Goal: Task Accomplishment & Management: Use online tool/utility

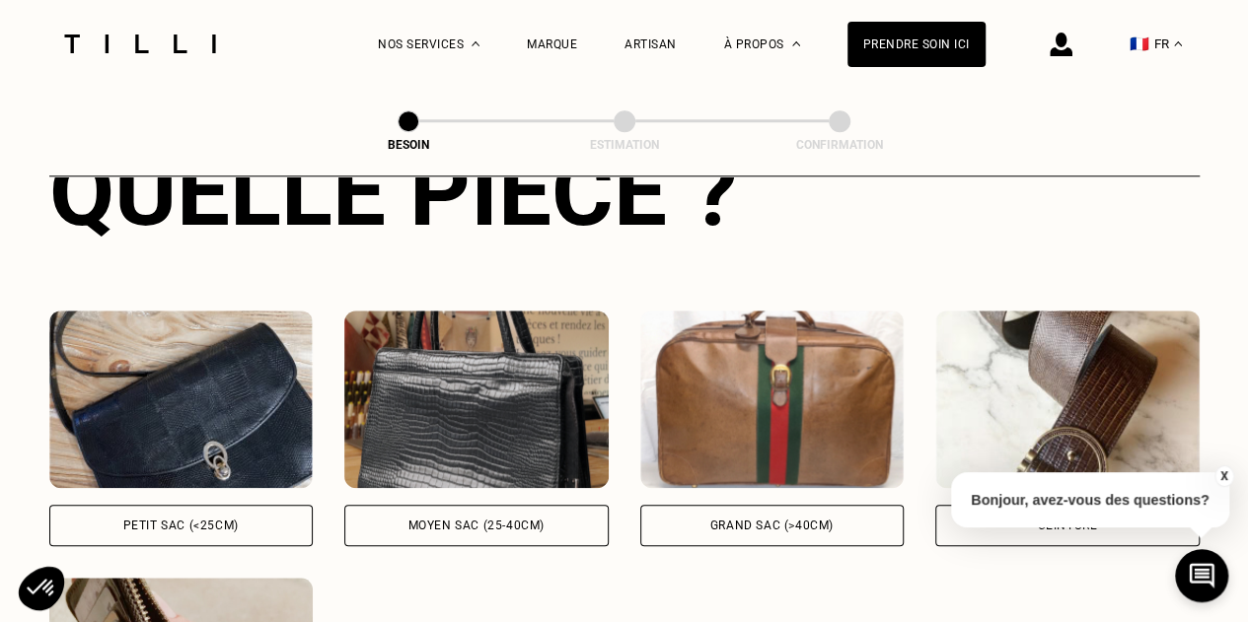
scroll to position [815, 0]
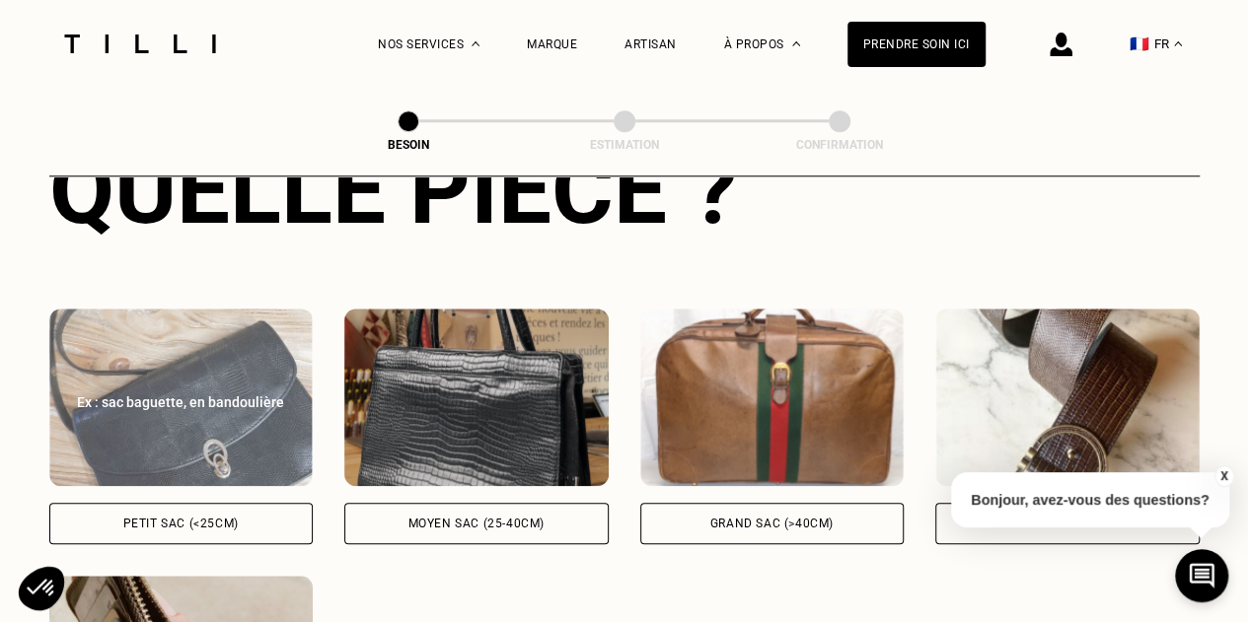
click at [259, 427] on img at bounding box center [181, 398] width 264 height 178
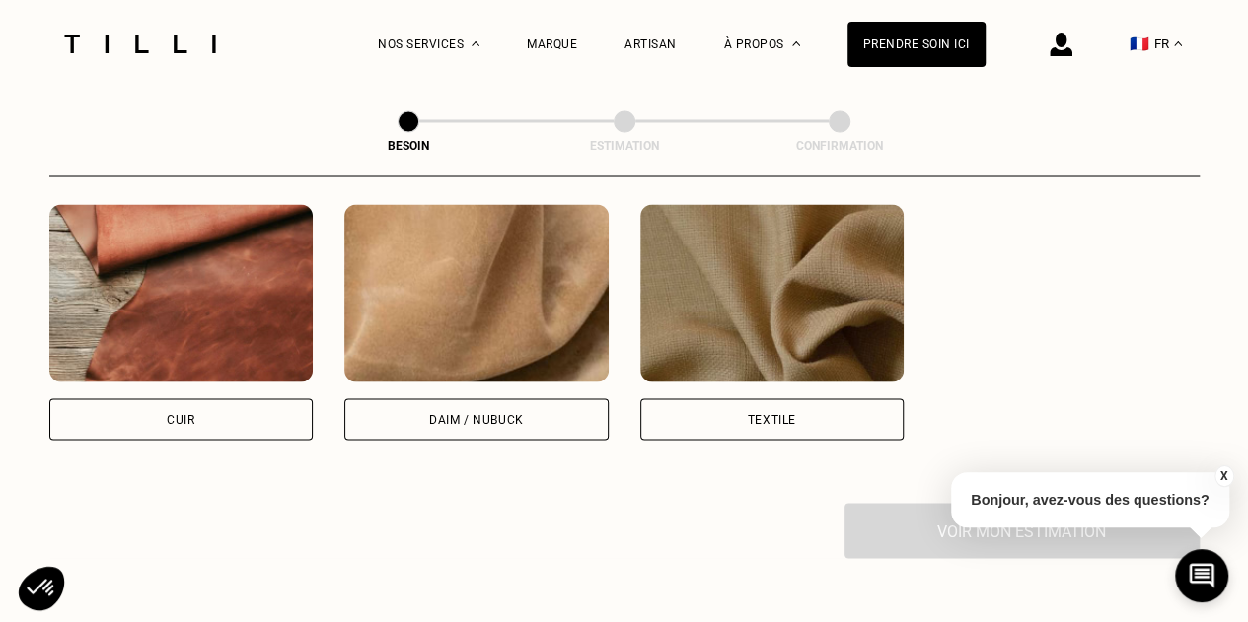
scroll to position [1738, 0]
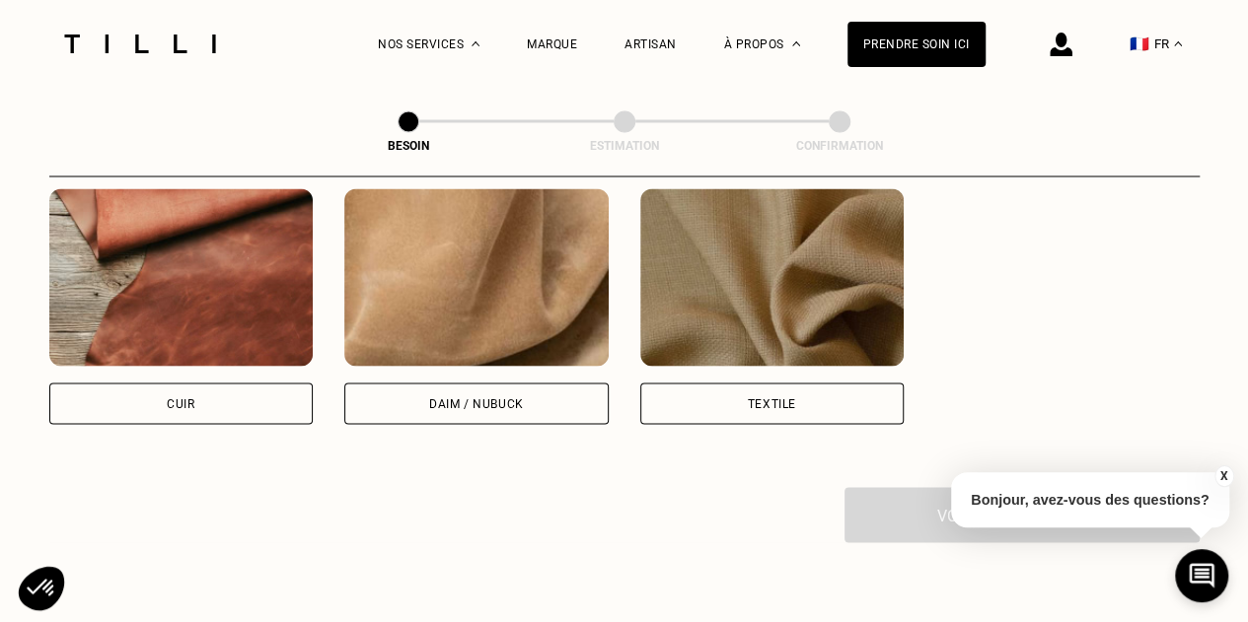
click at [239, 296] on img at bounding box center [181, 277] width 264 height 178
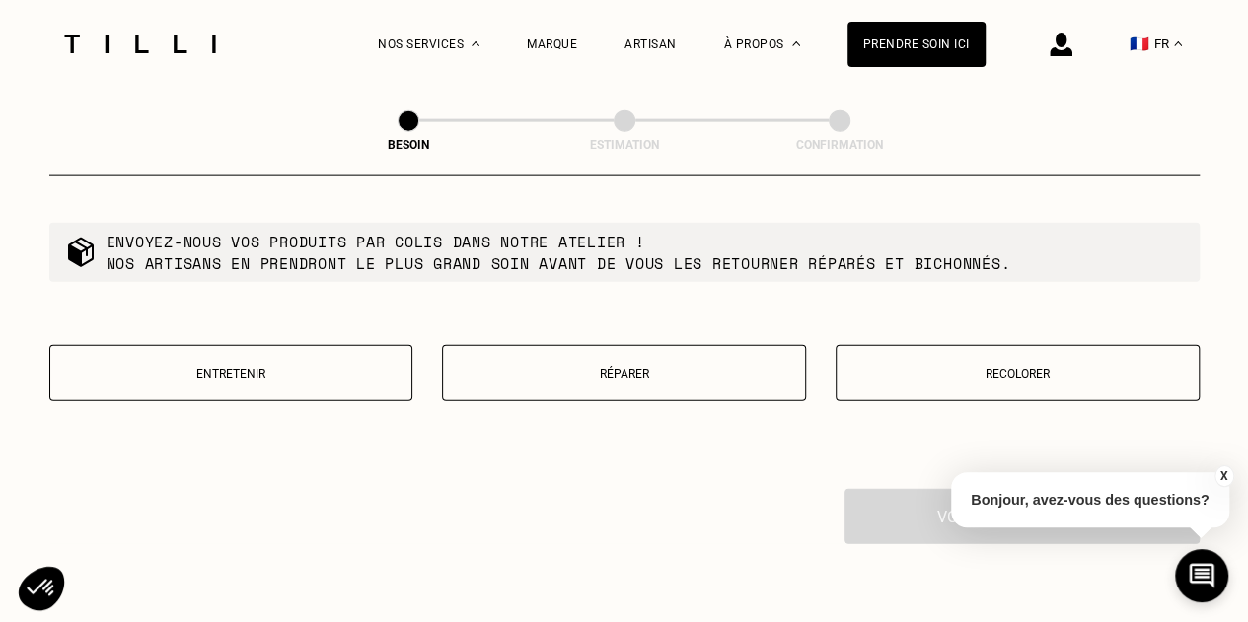
scroll to position [2249, 0]
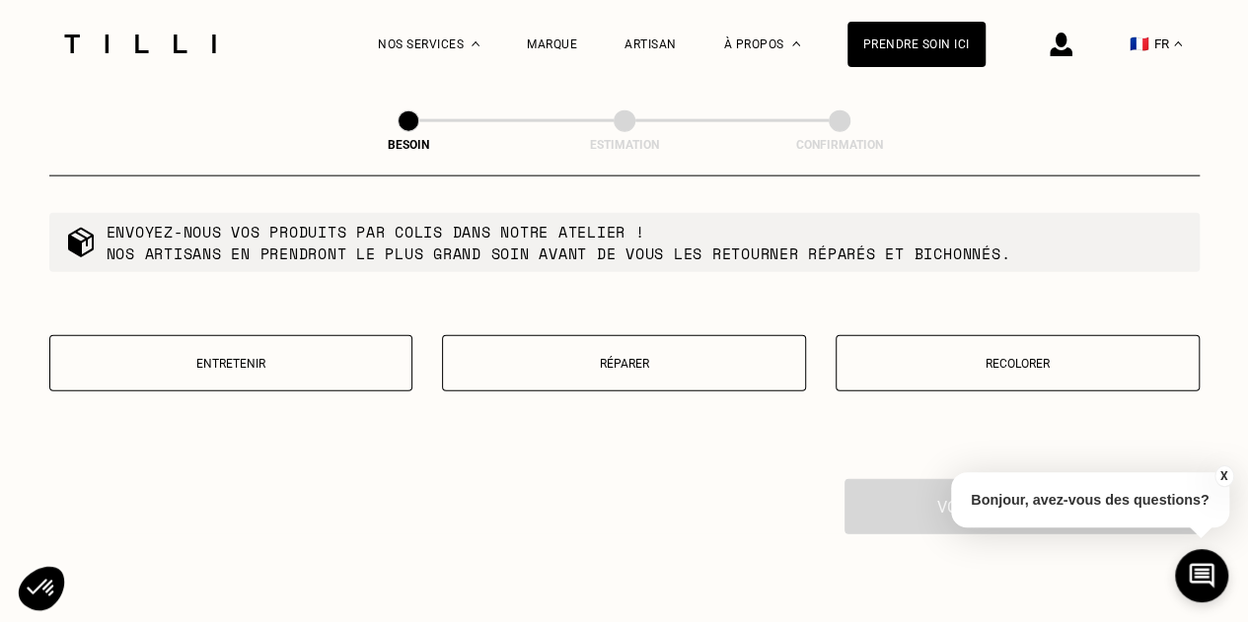
click at [582, 362] on button "Réparer" at bounding box center [624, 363] width 364 height 56
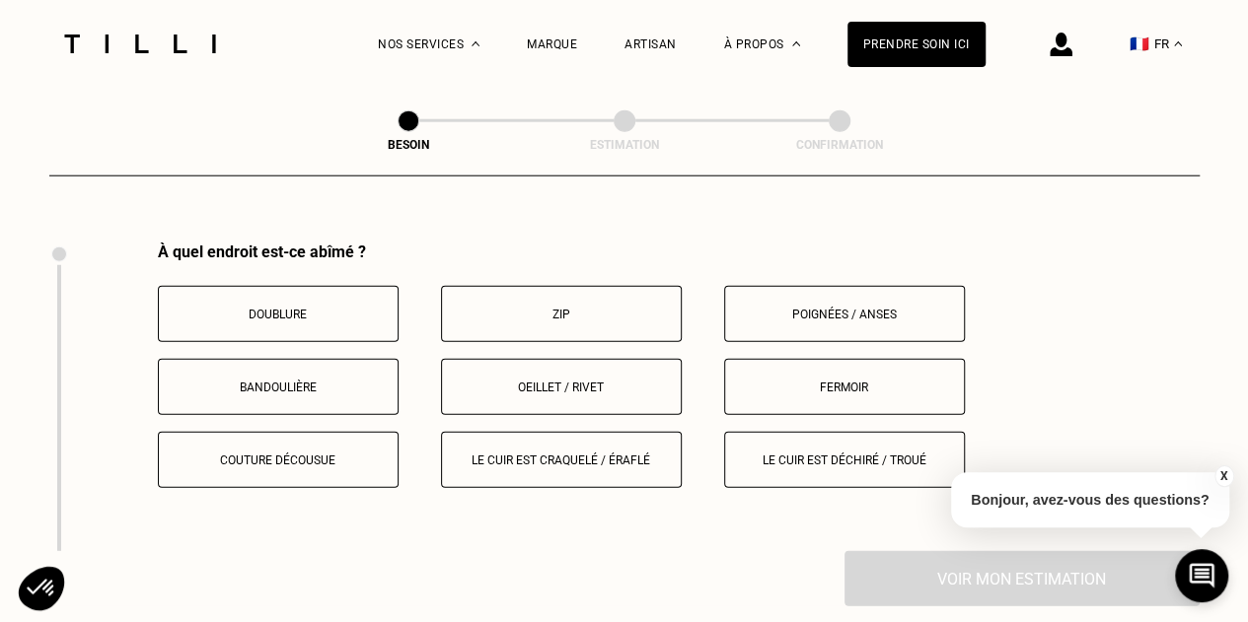
scroll to position [2493, 0]
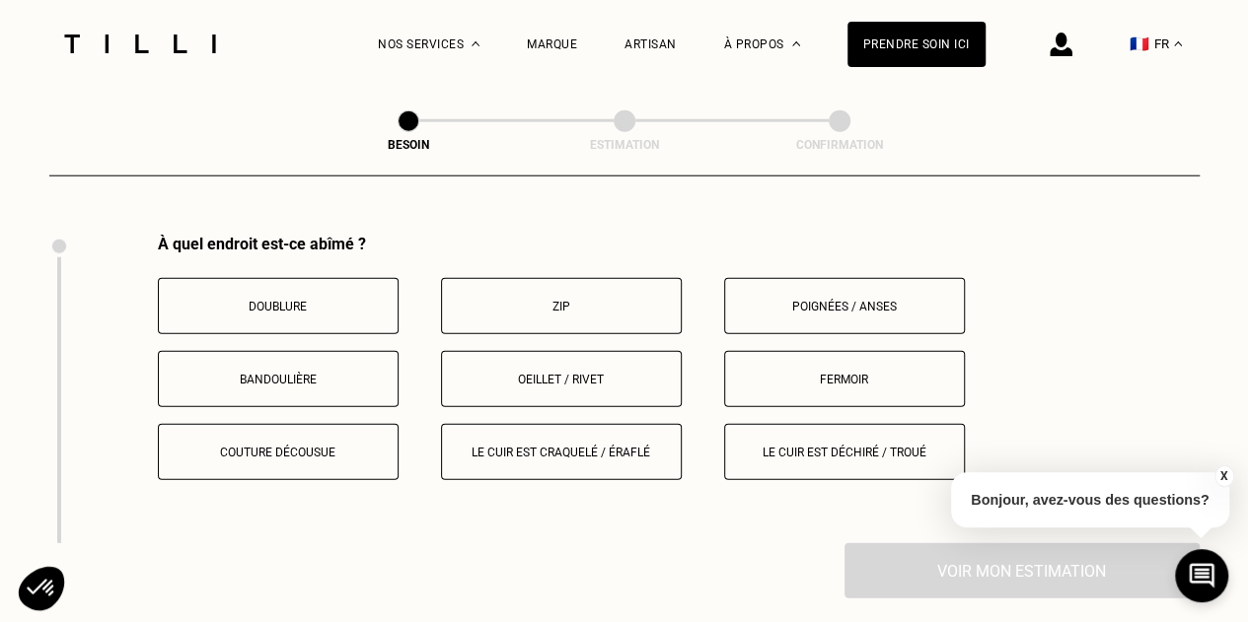
click at [380, 446] on p "Couture décousue" at bounding box center [278, 453] width 219 height 14
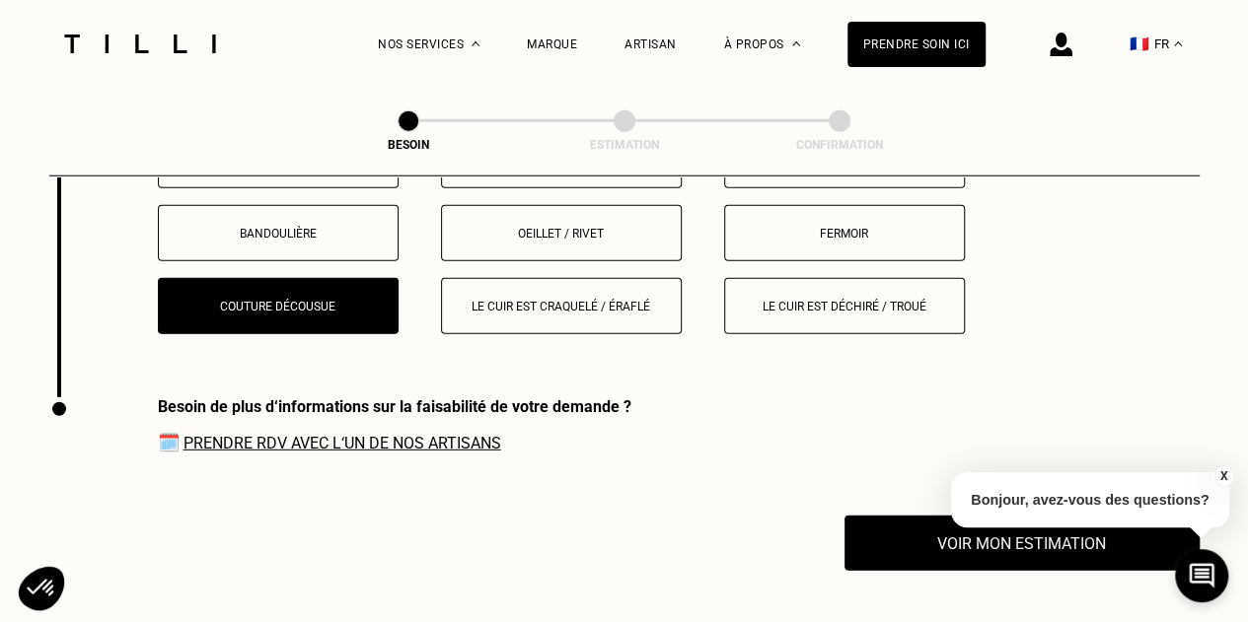
scroll to position [2640, 0]
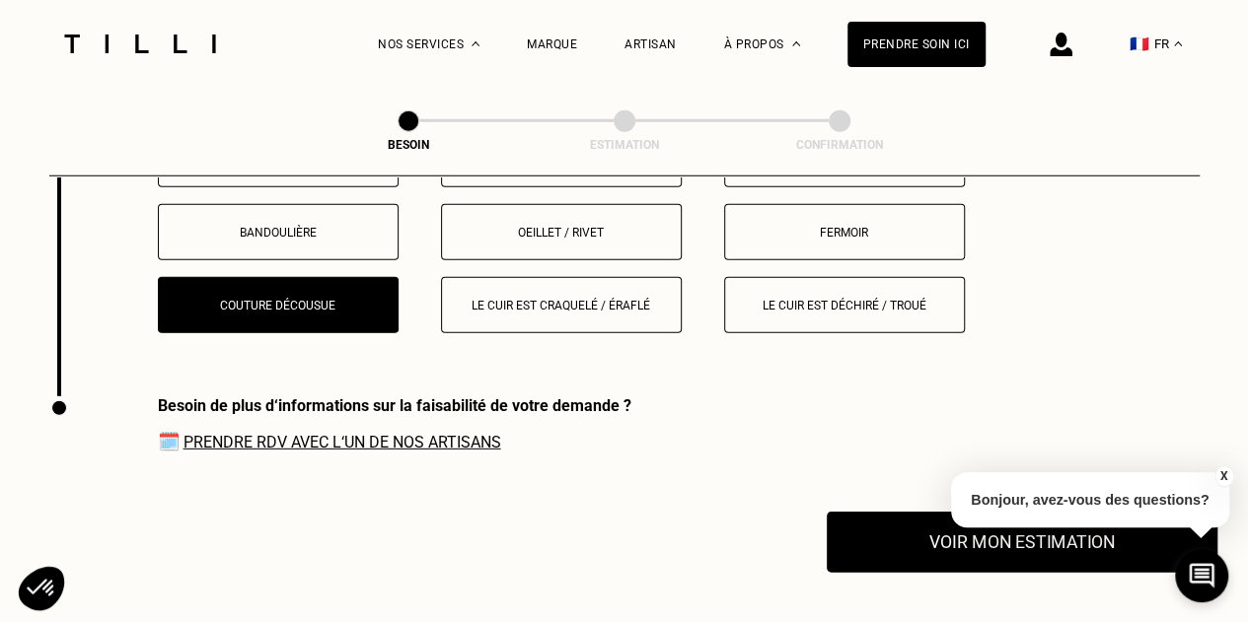
click at [907, 524] on button "Voir mon estimation" at bounding box center [1021, 542] width 391 height 61
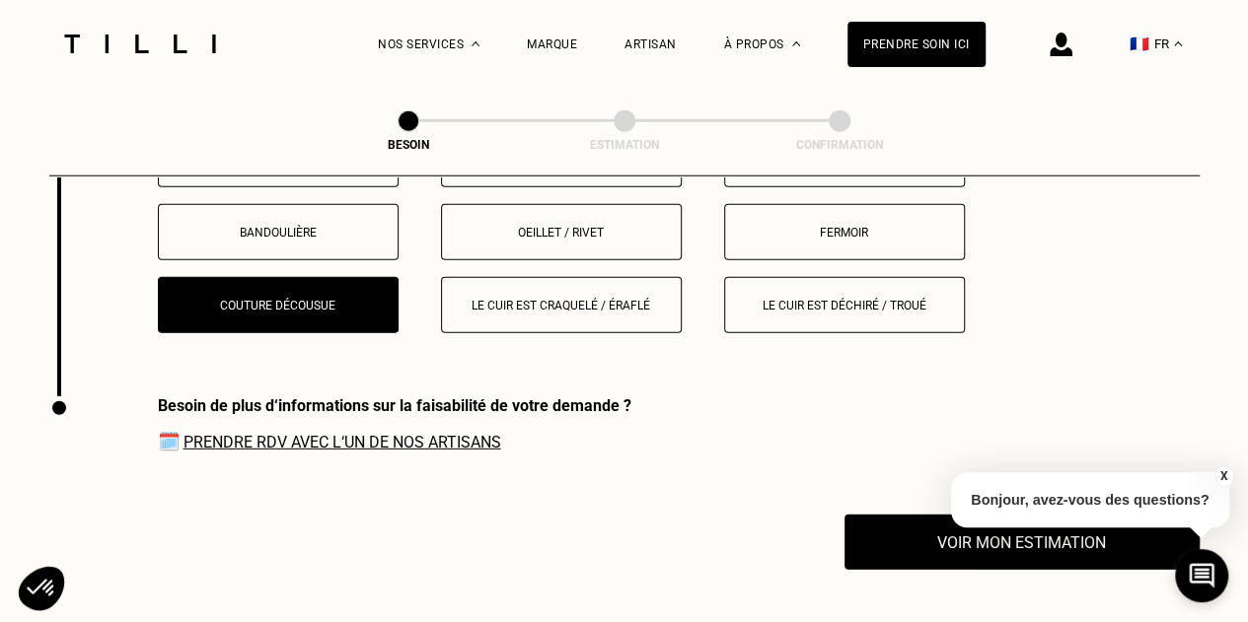
click at [1221, 475] on button "X" at bounding box center [1223, 477] width 20 height 22
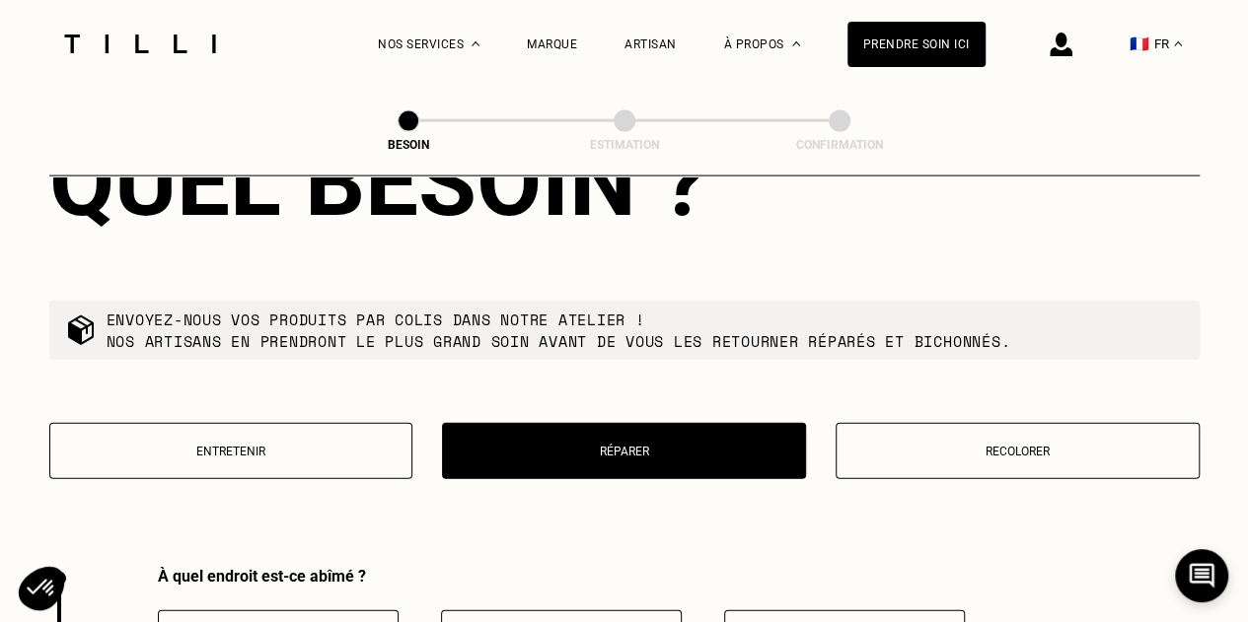
scroll to position [2160, 0]
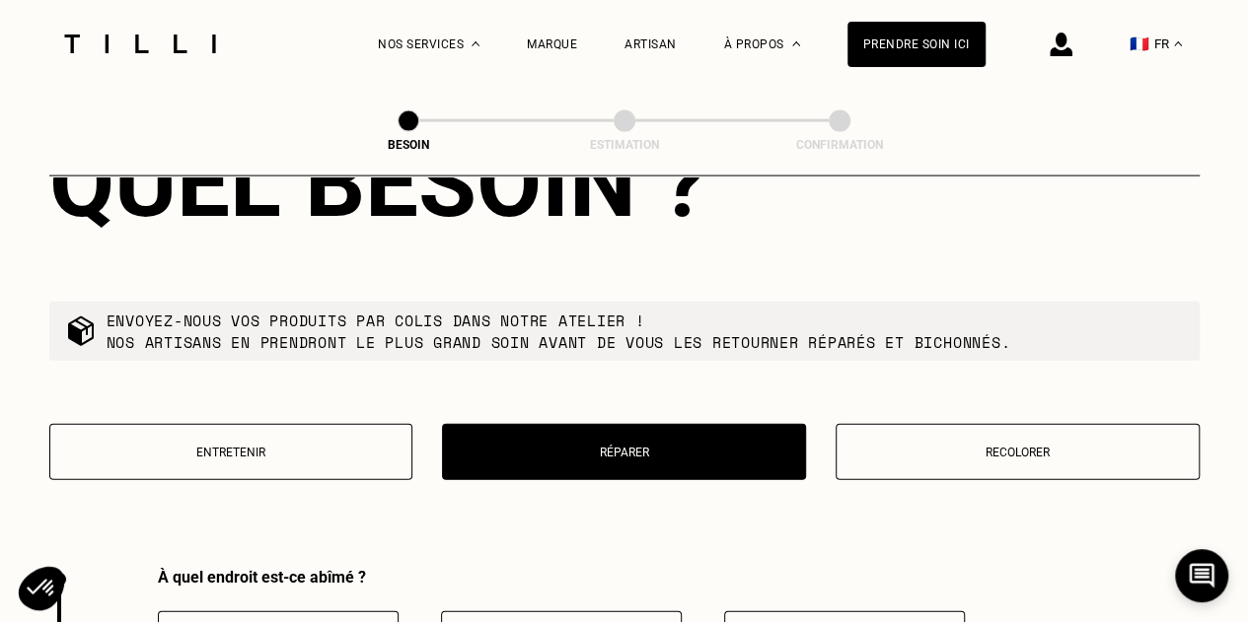
click at [256, 449] on button "Entretenir" at bounding box center [231, 452] width 364 height 56
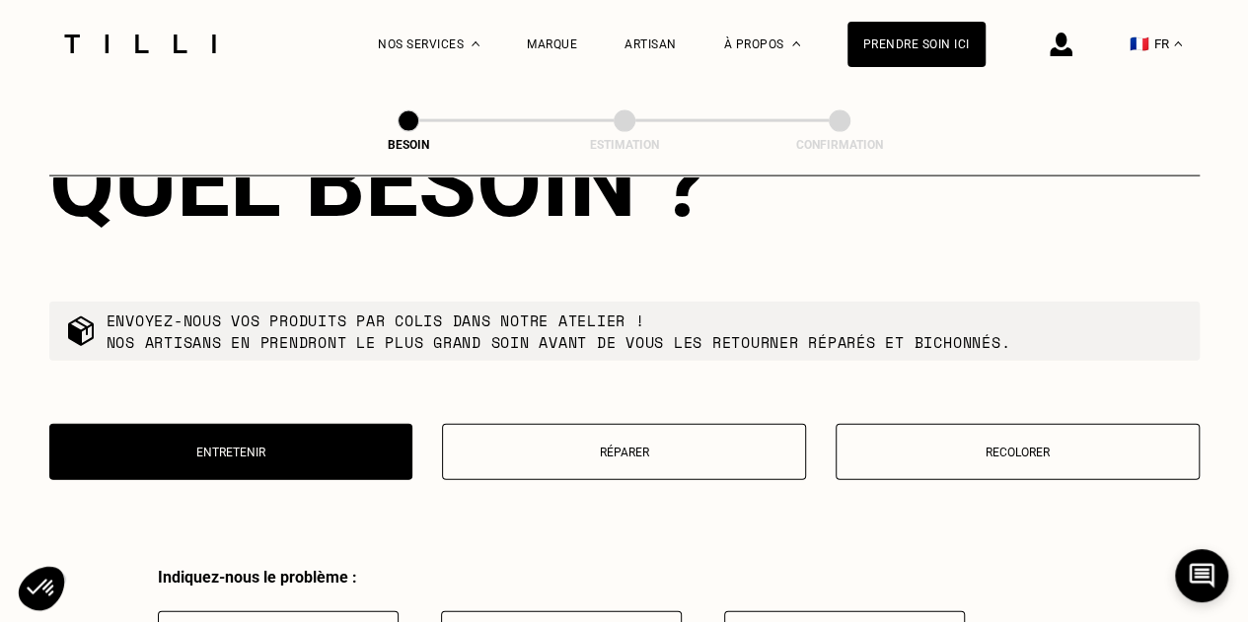
scroll to position [2130, 0]
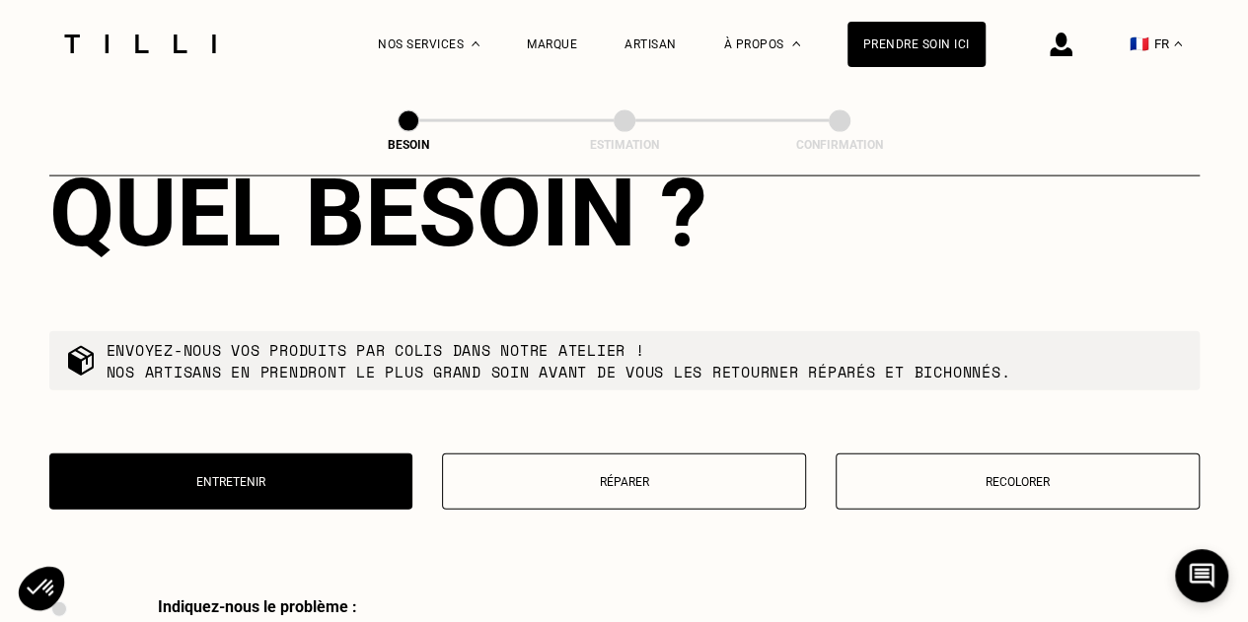
click at [573, 475] on p "Réparer" at bounding box center [624, 482] width 342 height 14
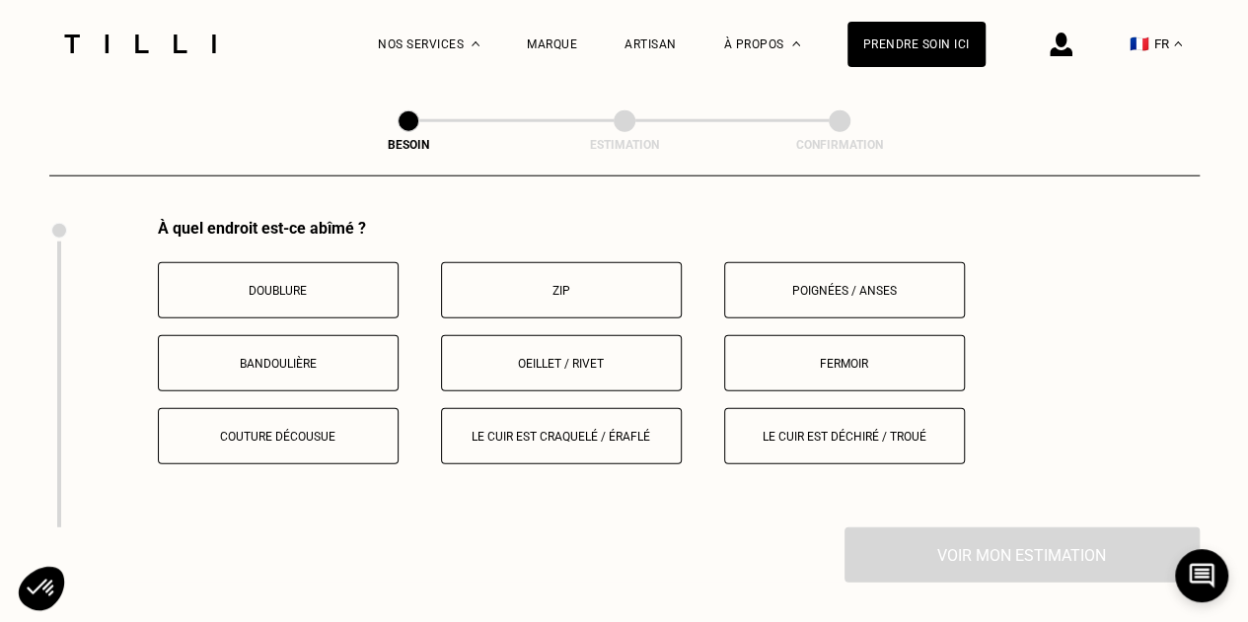
scroll to position [2491, 0]
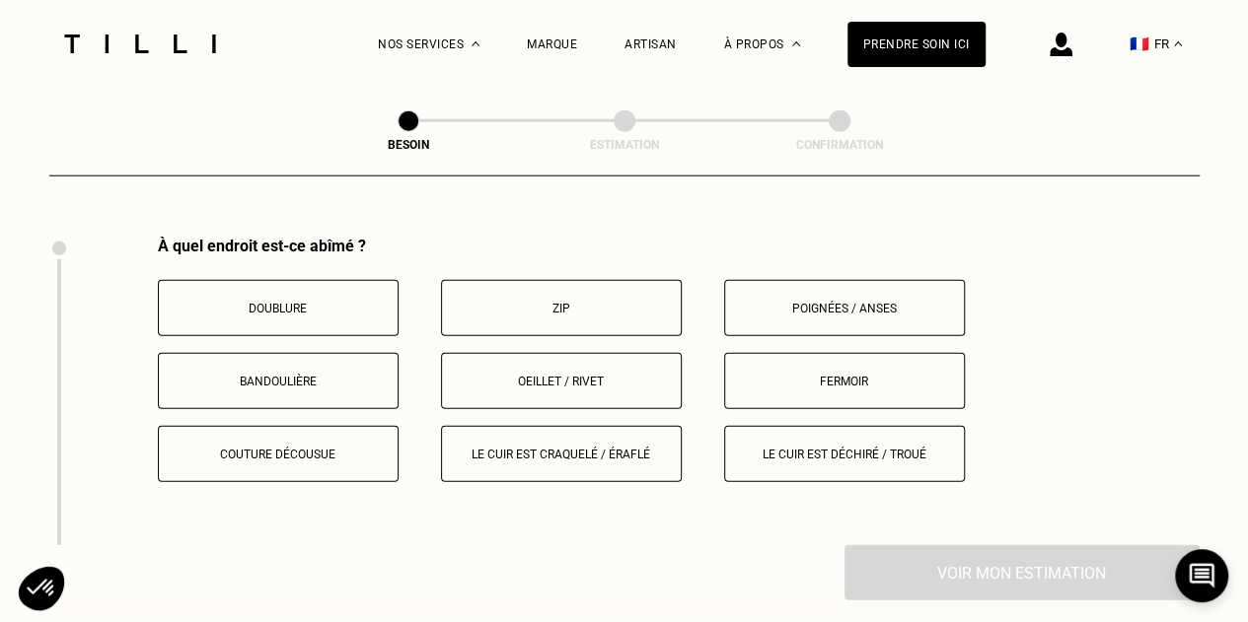
click at [793, 448] on p "Le cuir est déchiré / troué" at bounding box center [844, 455] width 219 height 14
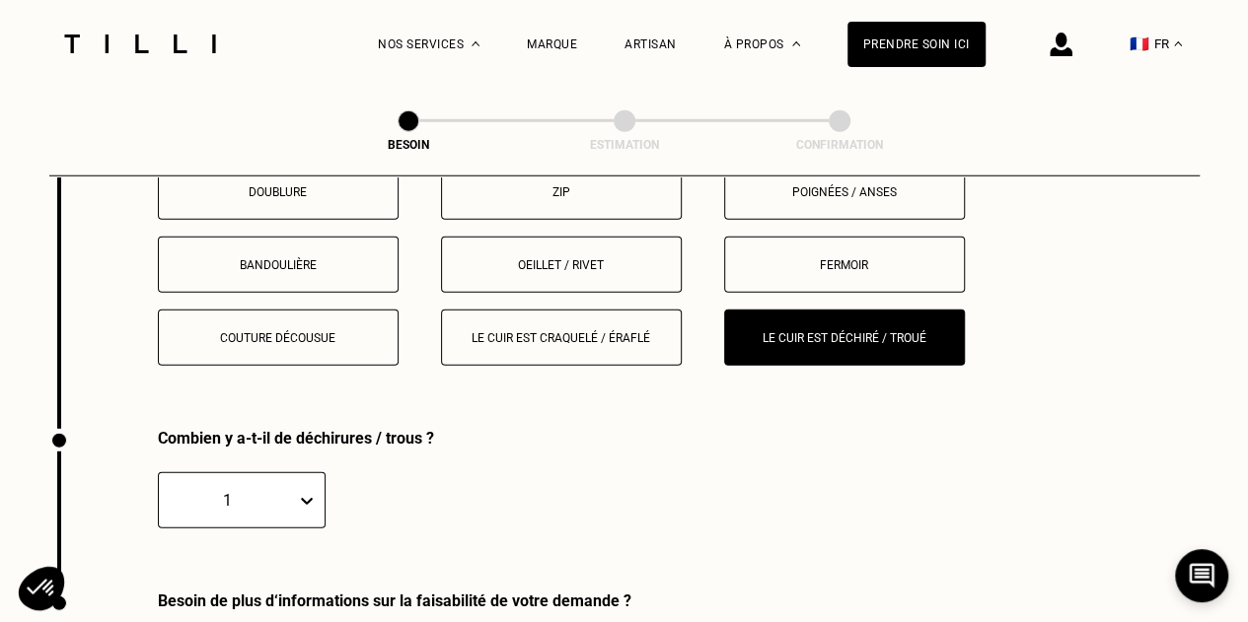
scroll to position [2596, 0]
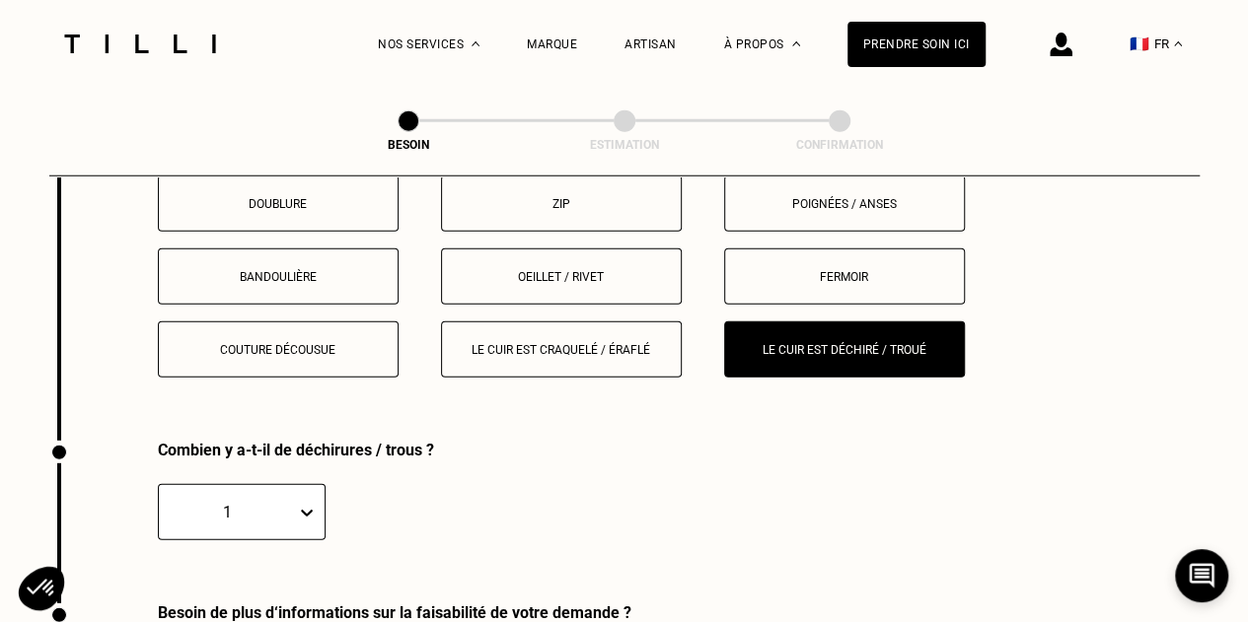
click at [348, 351] on button "Couture décousue" at bounding box center [278, 350] width 241 height 56
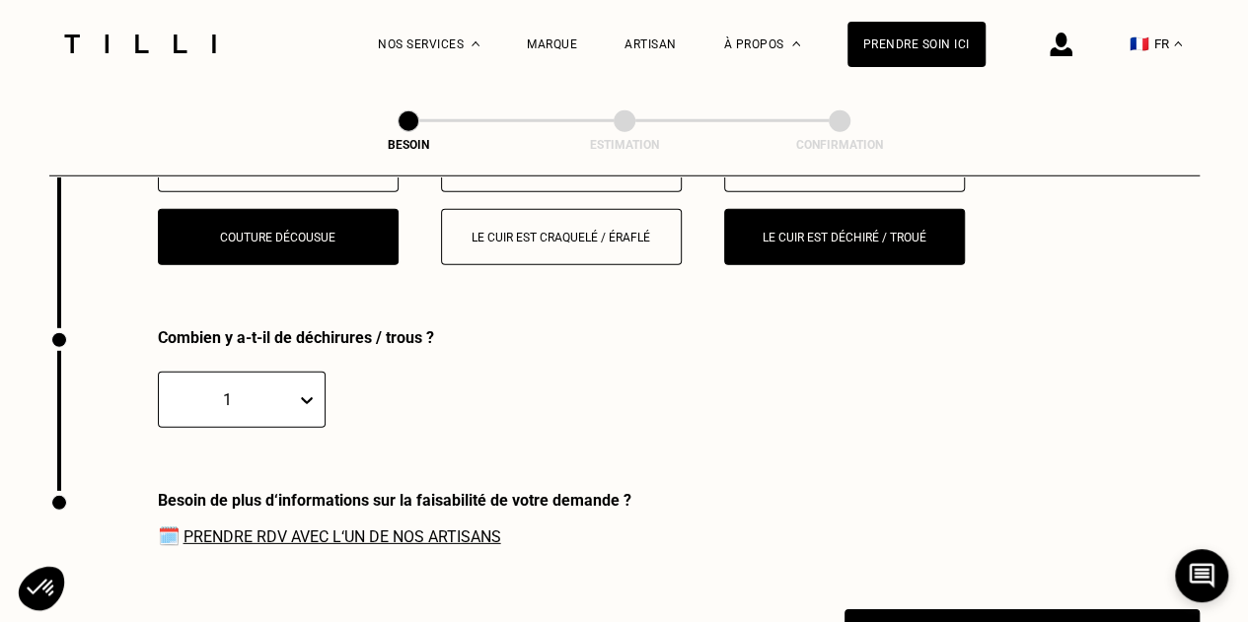
scroll to position [2702, 0]
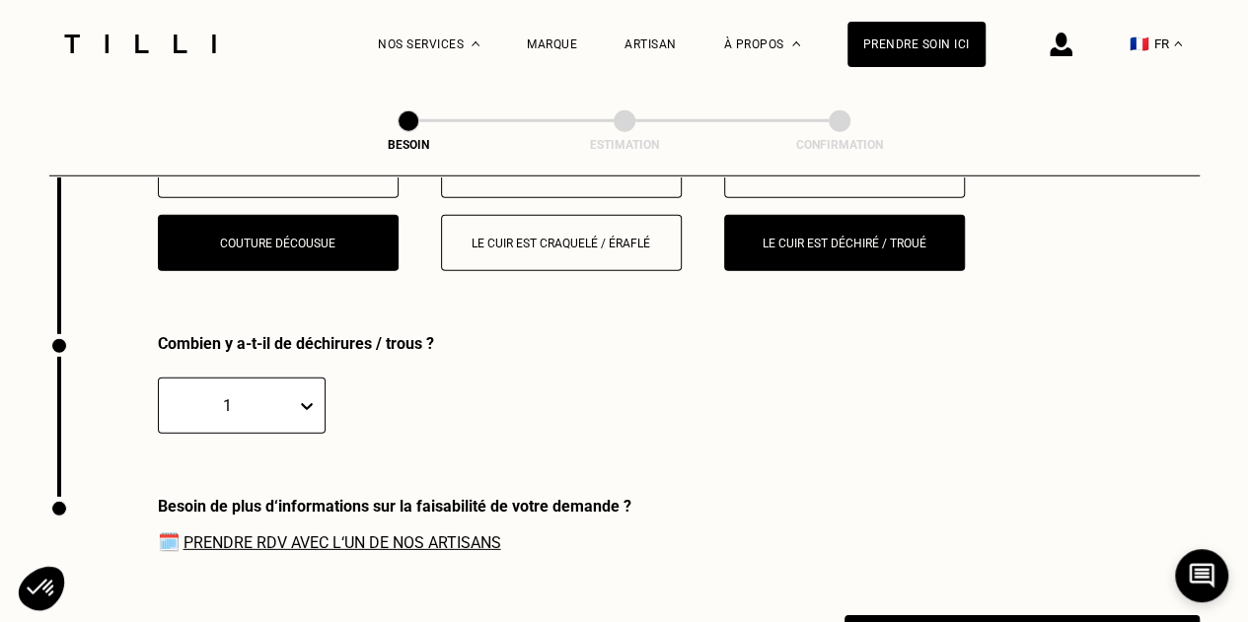
click at [335, 392] on div "1" at bounding box center [541, 406] width 767 height 56
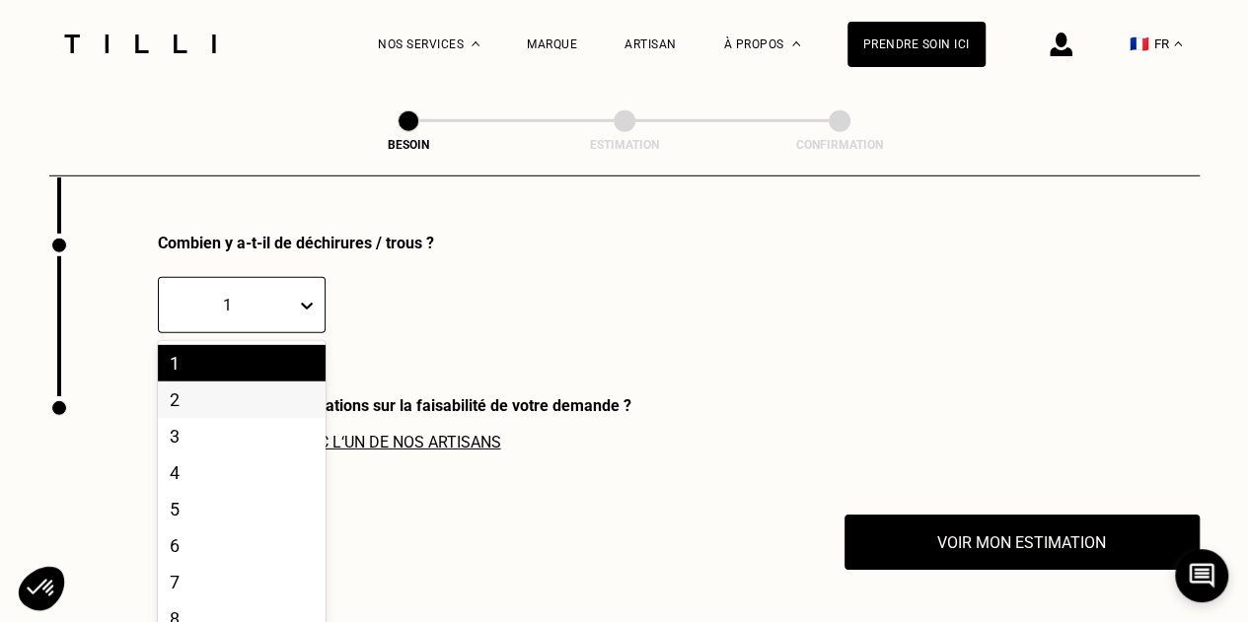
click at [303, 333] on div "10 results available. Use Up and Down to choose options, press Enter to select …" at bounding box center [242, 305] width 168 height 56
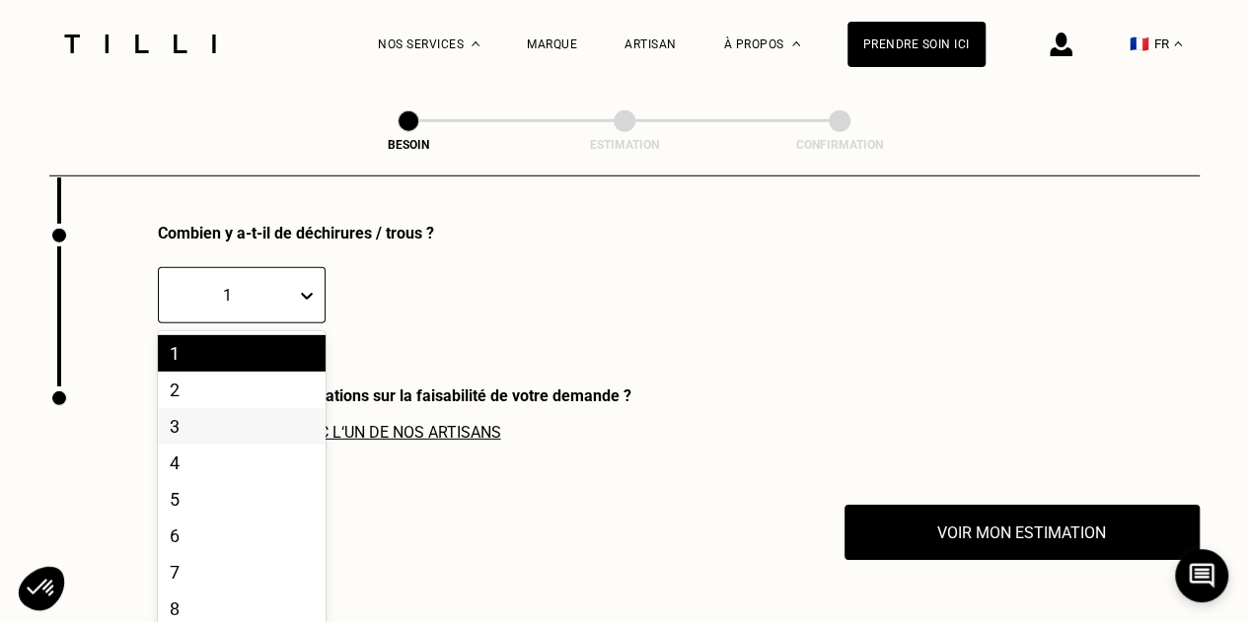
click at [242, 408] on div "3" at bounding box center [242, 426] width 168 height 36
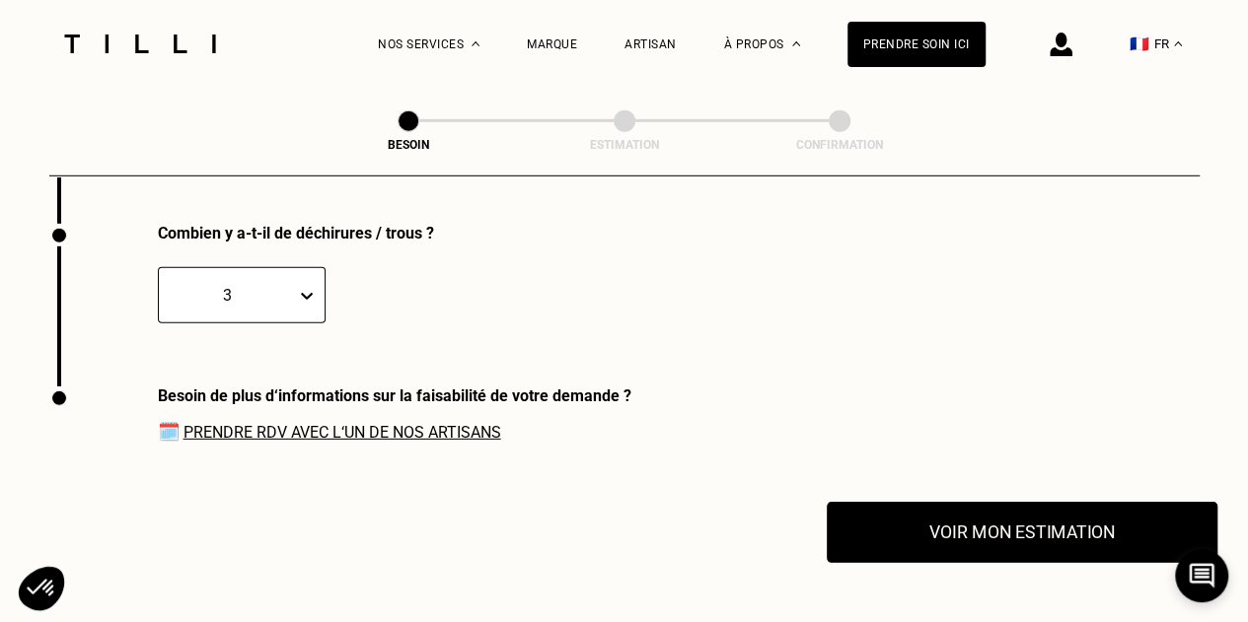
click at [982, 508] on button "Voir mon estimation" at bounding box center [1021, 532] width 391 height 61
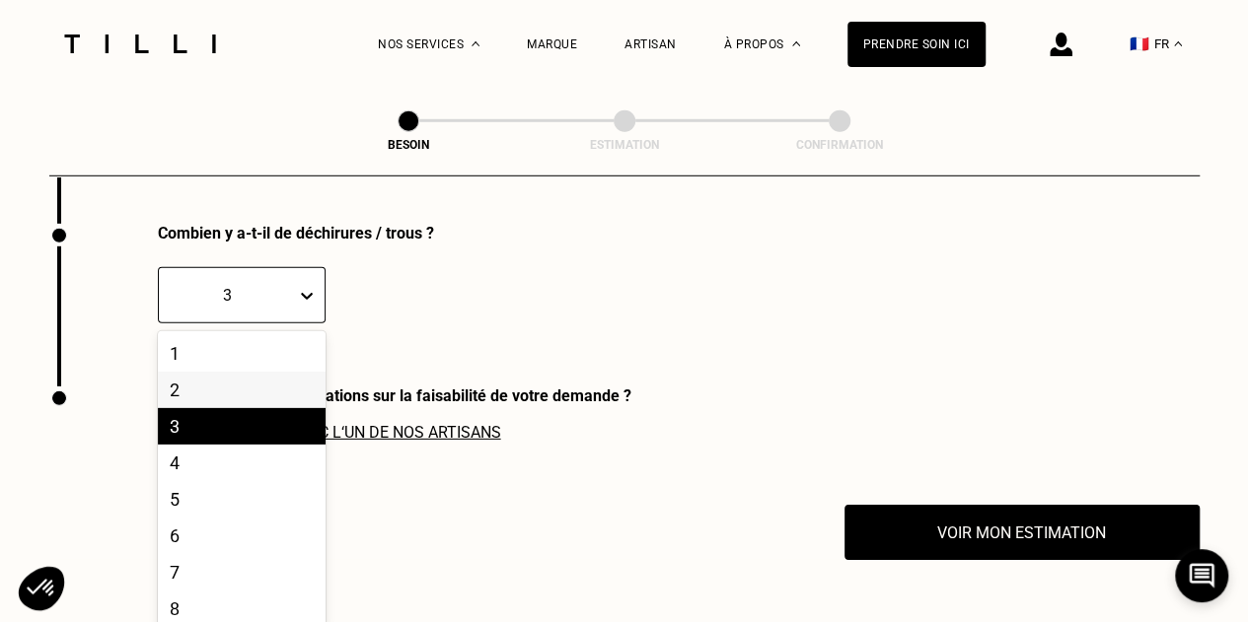
click at [300, 323] on div "10 results available. Use Up and Down to choose options, press Enter to select …" at bounding box center [242, 295] width 168 height 56
click at [293, 375] on div "2" at bounding box center [242, 390] width 168 height 36
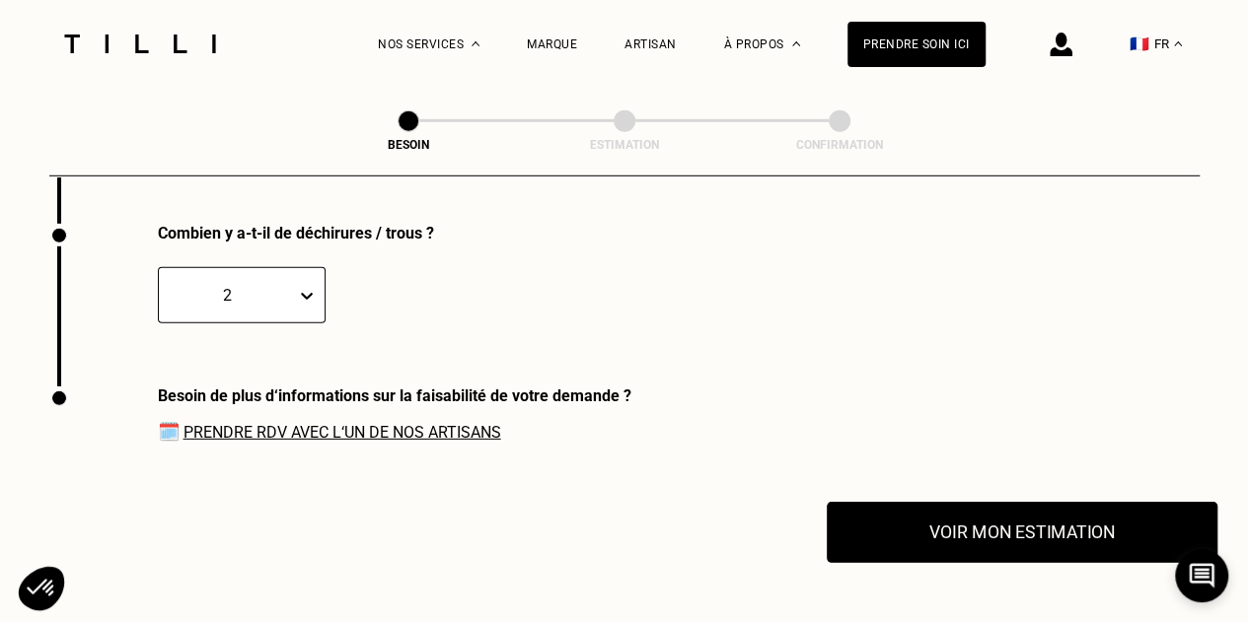
click at [966, 502] on button "Voir mon estimation" at bounding box center [1021, 532] width 391 height 61
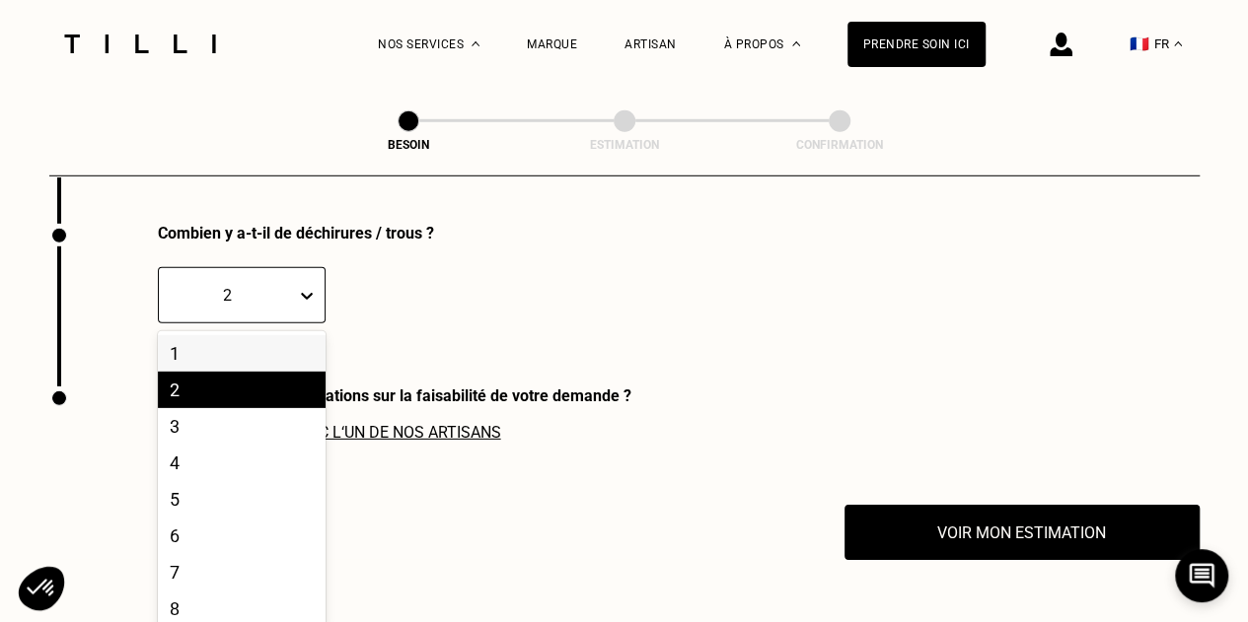
click at [311, 291] on icon at bounding box center [307, 296] width 20 height 20
click at [280, 340] on div "1" at bounding box center [242, 353] width 168 height 36
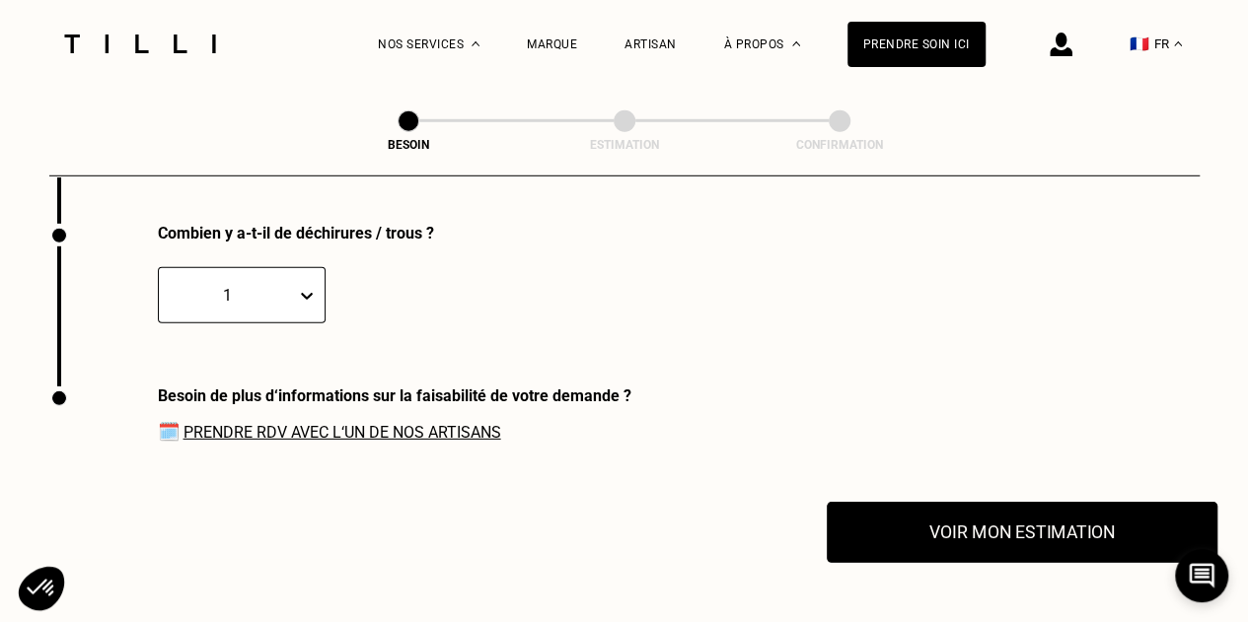
click at [1041, 540] on button "Voir mon estimation" at bounding box center [1021, 532] width 391 height 61
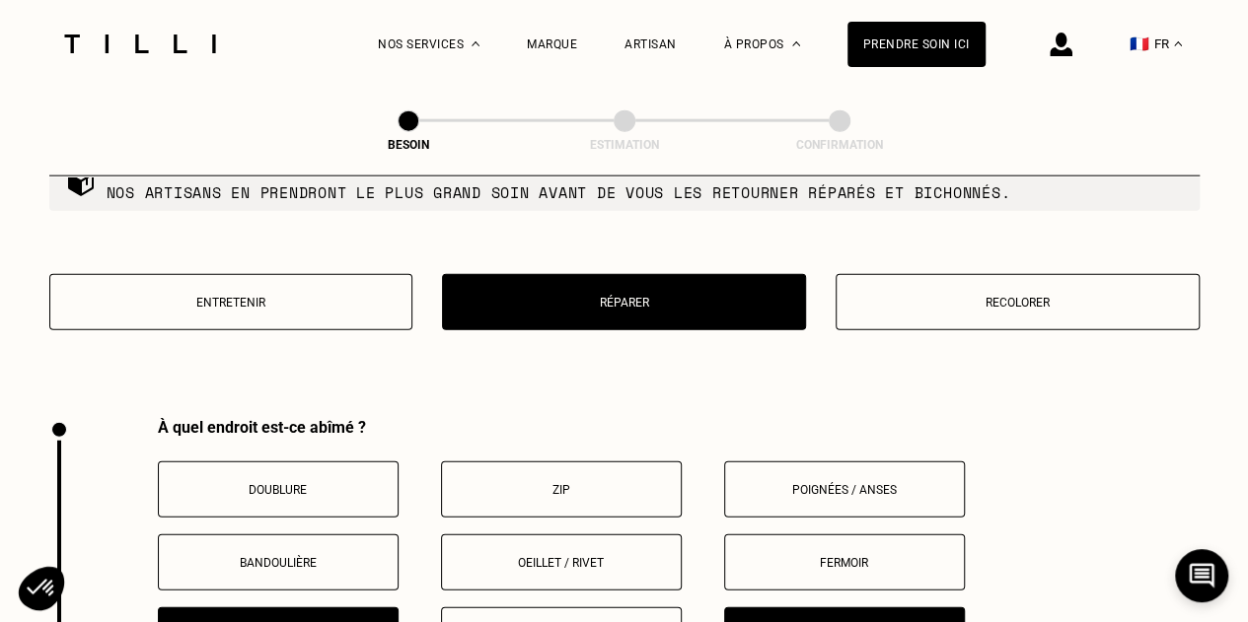
scroll to position [2284, 0]
